Goal: Information Seeking & Learning: Check status

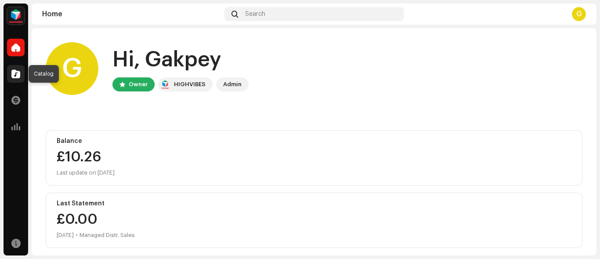
click at [19, 81] on div at bounding box center [16, 74] width 18 height 18
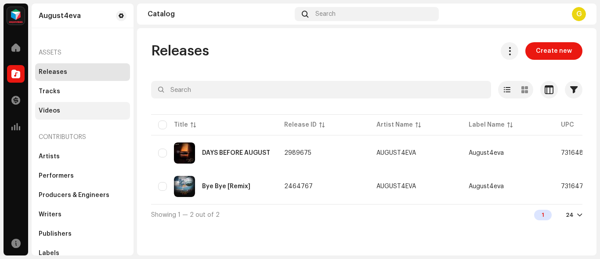
click at [72, 109] on div "Videos" at bounding box center [83, 110] width 88 height 7
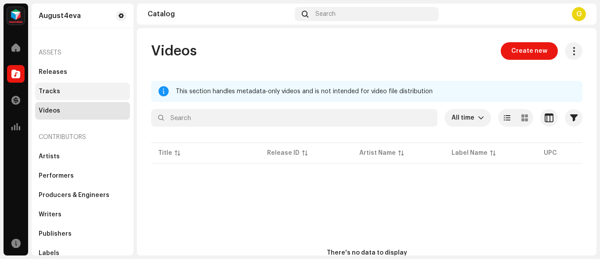
click at [73, 86] on div "Tracks" at bounding box center [82, 92] width 95 height 18
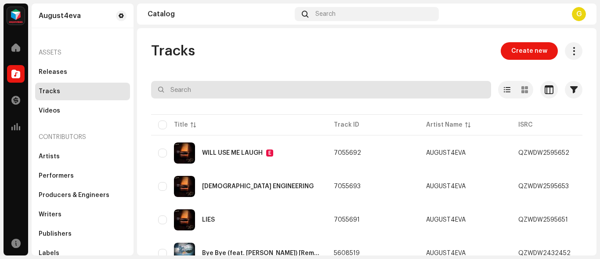
click at [246, 83] on input "text" at bounding box center [321, 90] width 340 height 18
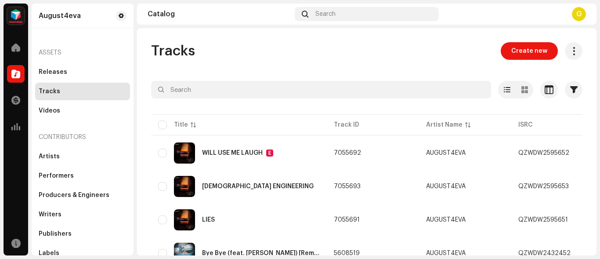
click at [253, 69] on div "Tracks Create new Selected 0 Options Filters Distribution status In progress No…" at bounding box center [367, 167] width 460 height 250
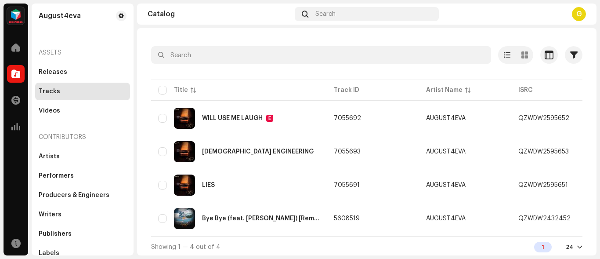
scroll to position [40, 0]
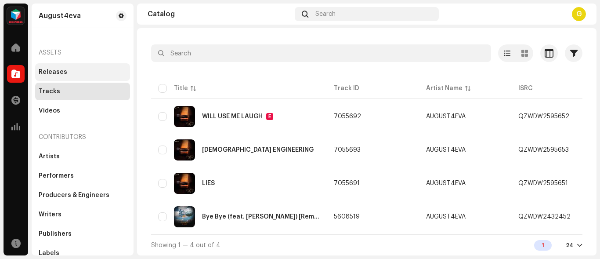
click at [72, 69] on div "Releases" at bounding box center [83, 72] width 88 height 7
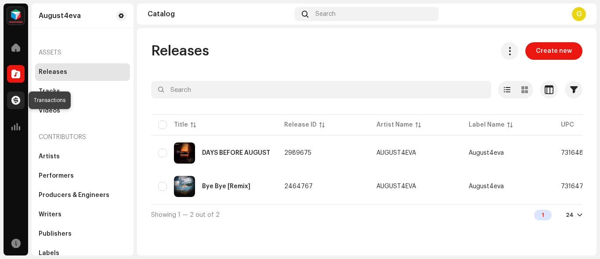
click at [18, 104] on span at bounding box center [15, 100] width 9 height 7
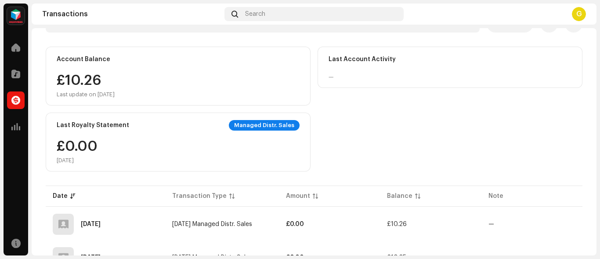
scroll to position [60, 0]
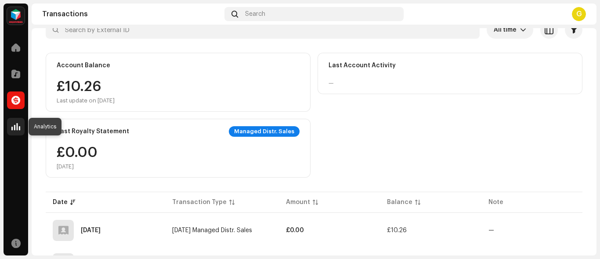
click at [19, 120] on div at bounding box center [16, 127] width 18 height 18
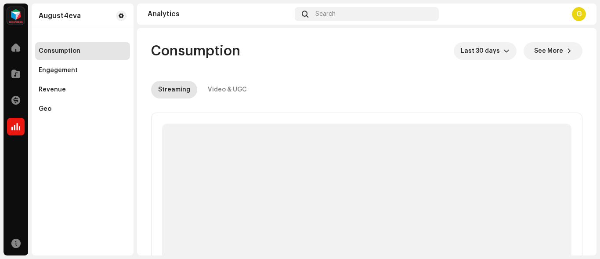
click at [302, 67] on re-o-consumption-dashboard-header "Consumption Last 30 days See More Streaming Video & UGC" at bounding box center [366, 66] width 431 height 77
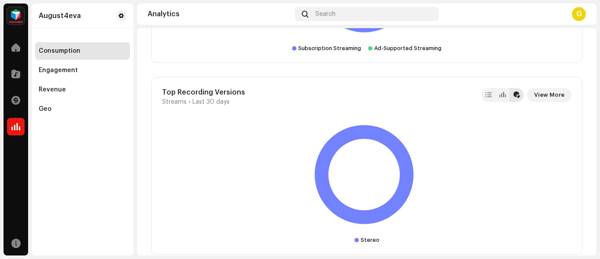
scroll to position [1932, 0]
